Goal: Transaction & Acquisition: Register for event/course

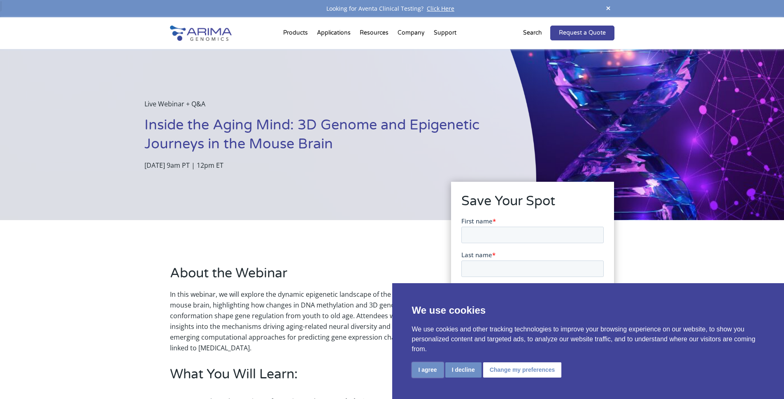
click at [431, 368] on button "I agree" at bounding box center [428, 369] width 32 height 15
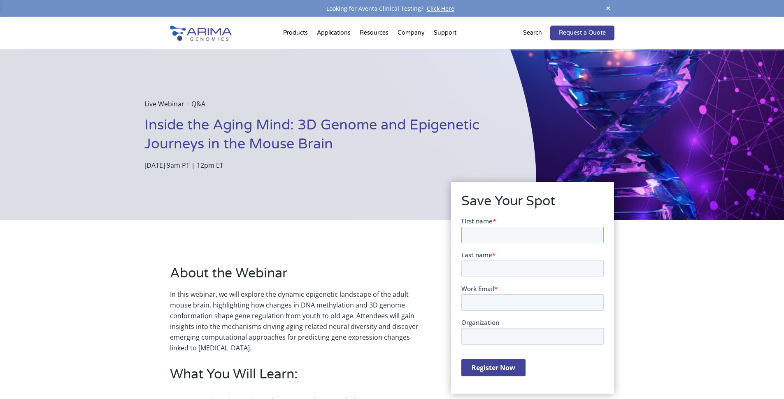
click at [495, 228] on input "First name *" at bounding box center [533, 234] width 142 height 16
type input "Hengqiang"
type input "Zhao"
type input "zhaohq921@northwestern.edu"
click at [499, 340] on input "Organization" at bounding box center [533, 335] width 142 height 16
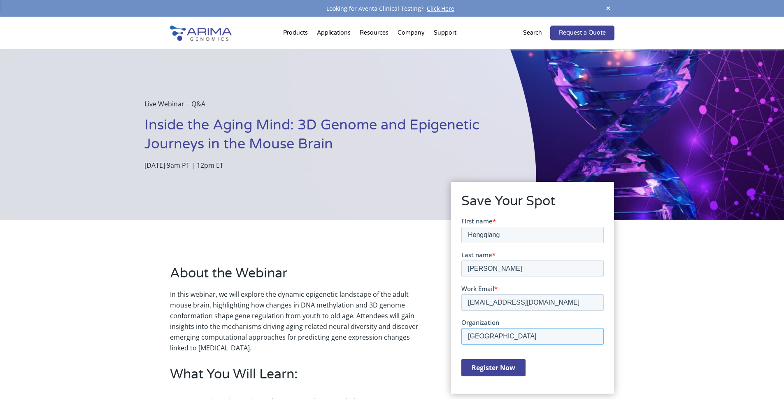
type input "Northwestern university"
click at [509, 364] on input "Register Now" at bounding box center [494, 366] width 64 height 17
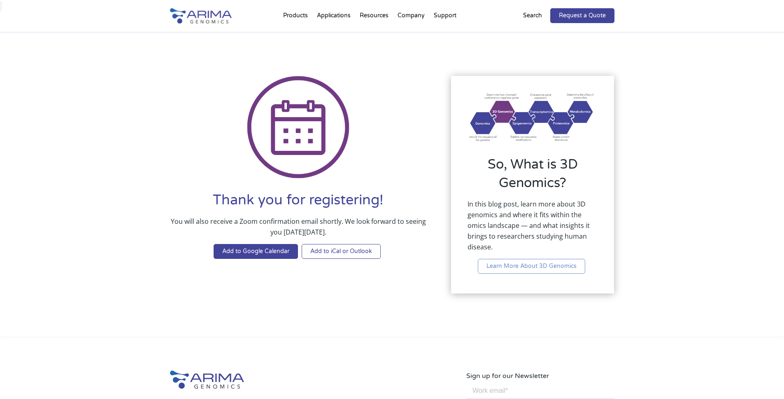
click at [326, 255] on link "Add to iCal or Outlook" at bounding box center [341, 251] width 79 height 15
